Goal: Find specific page/section: Find specific page/section

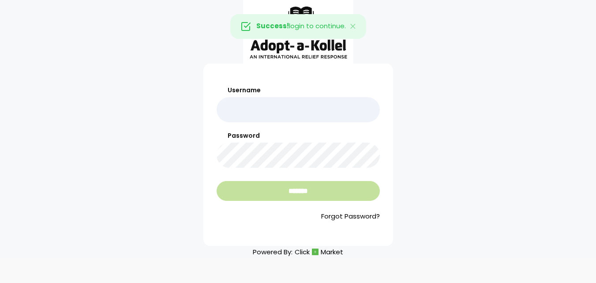
type input "*******"
click at [280, 192] on input "*******" at bounding box center [298, 191] width 163 height 20
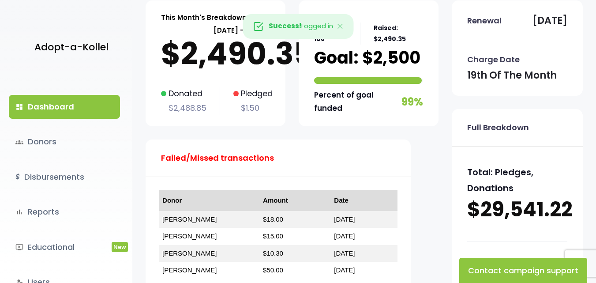
scroll to position [88, 0]
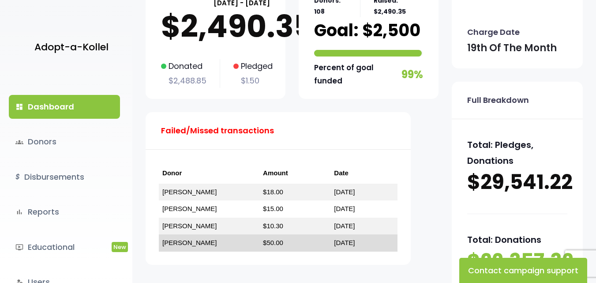
click at [207, 241] on link "[PERSON_NAME]" at bounding box center [189, 243] width 54 height 8
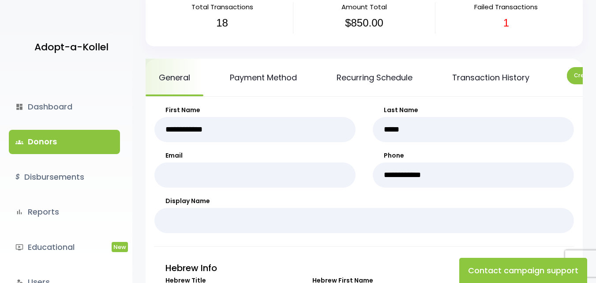
scroll to position [59, 0]
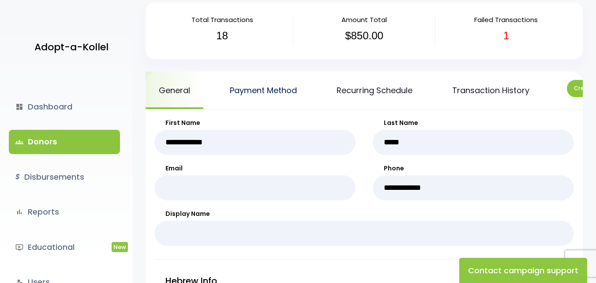
click at [253, 96] on link "Payment Method" at bounding box center [264, 91] width 94 height 38
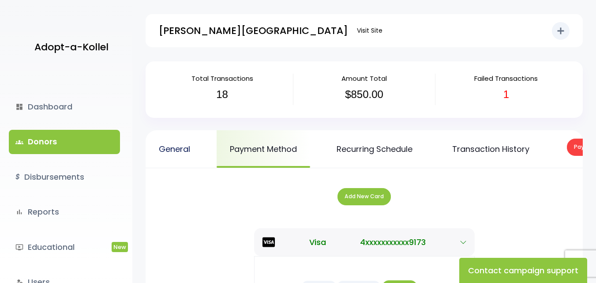
click at [199, 167] on link "General" at bounding box center [175, 149] width 58 height 38
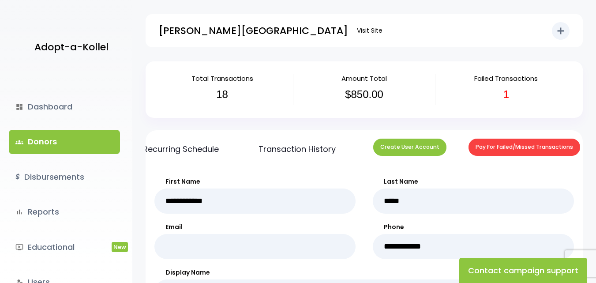
scroll to position [0, 198]
click at [289, 149] on link "Transaction History" at bounding box center [293, 149] width 104 height 38
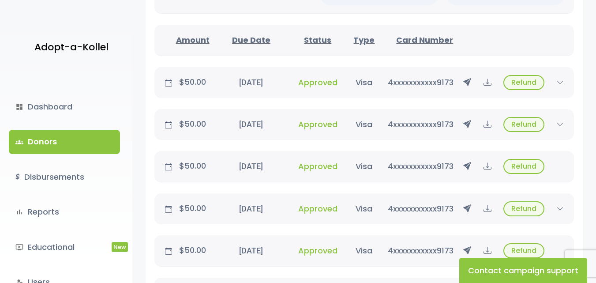
scroll to position [177, 0]
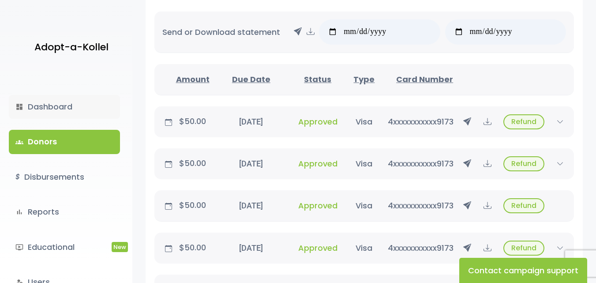
click at [53, 107] on link "dashboard Dashboard" at bounding box center [64, 107] width 111 height 24
